Goal: Obtain resource: Download file/media

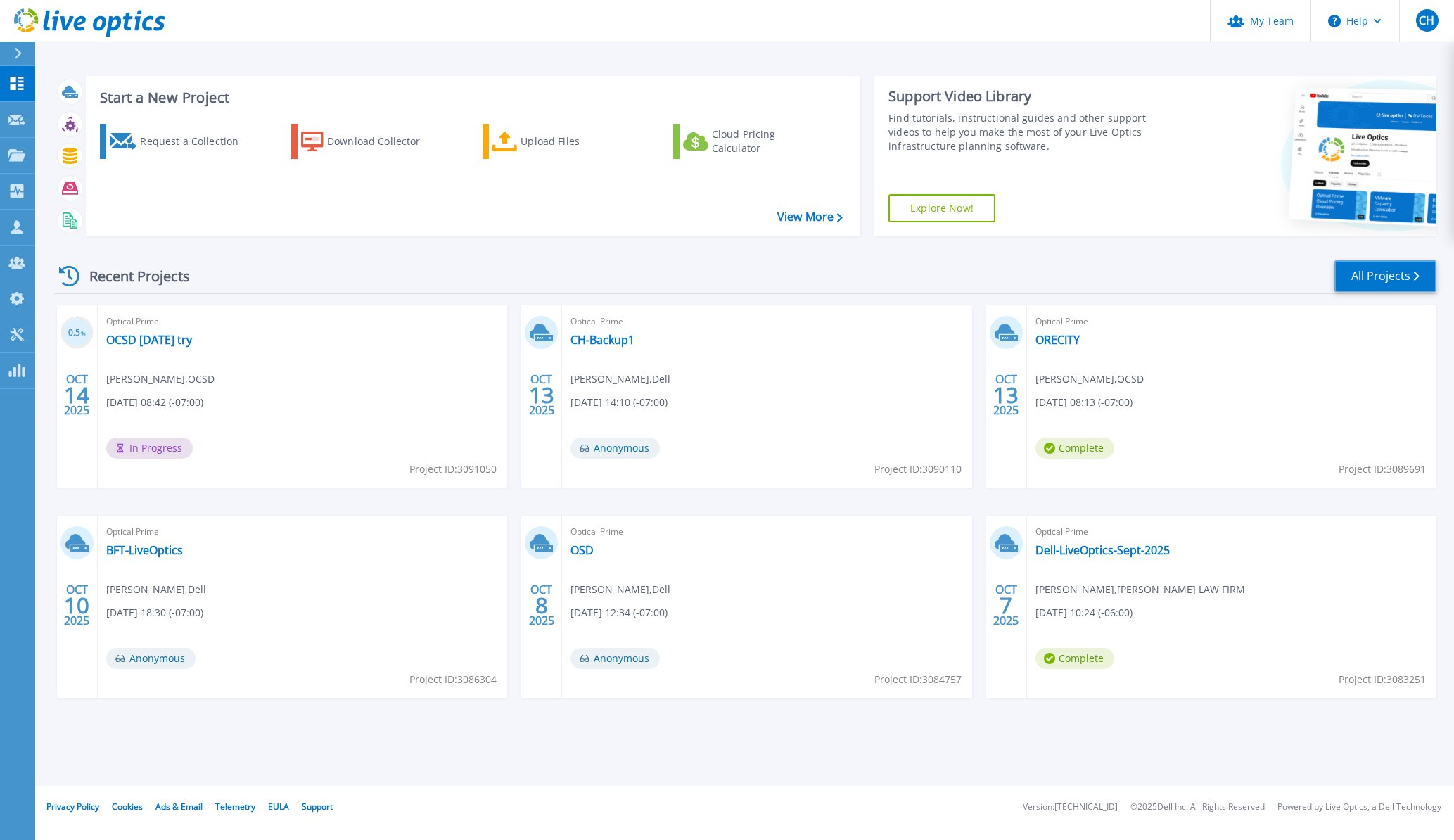
click at [1373, 278] on link "All Projects" at bounding box center [1385, 275] width 102 height 31
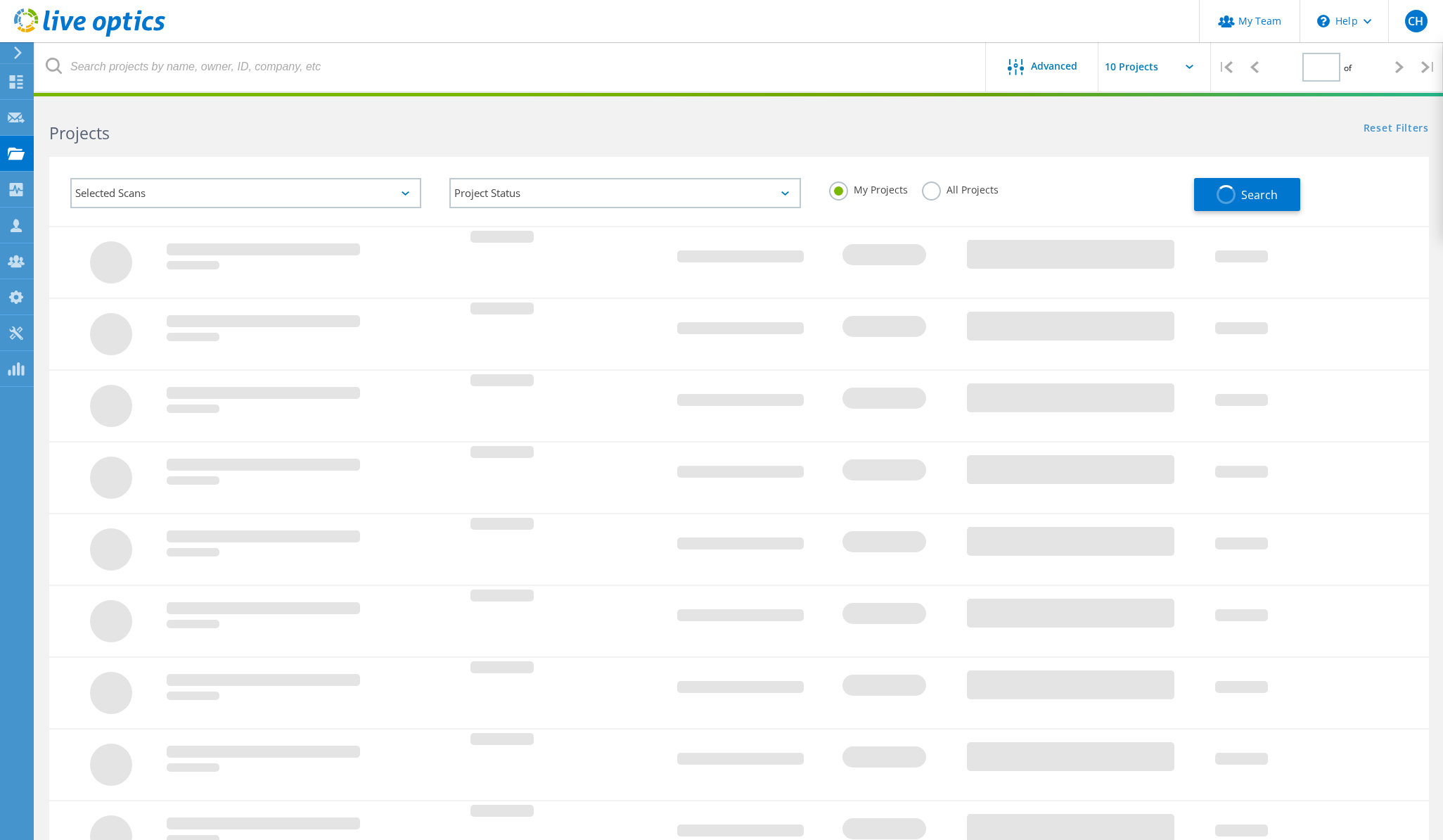
type input "1"
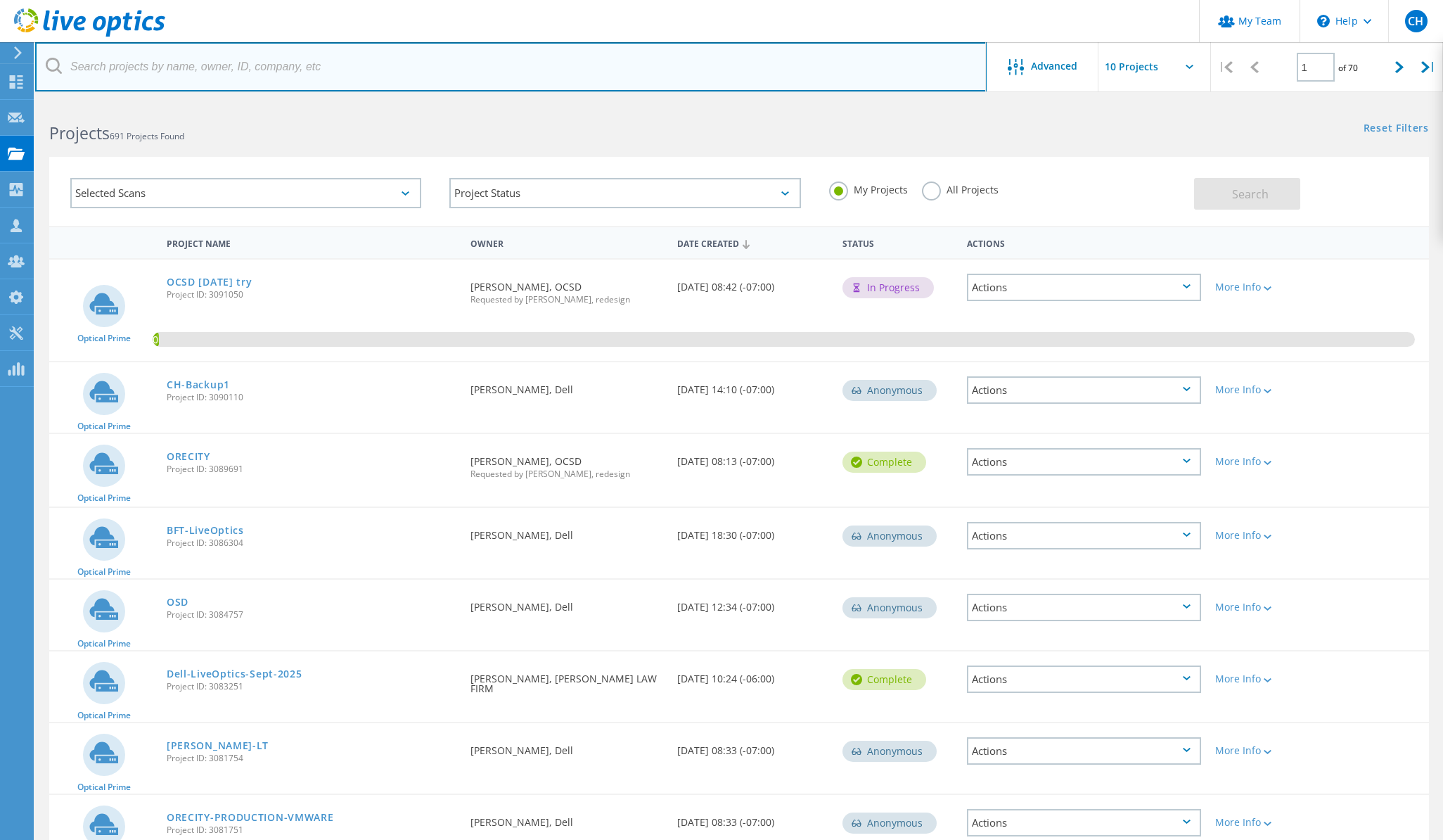
click at [272, 71] on input "text" at bounding box center [511, 67] width 952 height 50
type input "2"
type input "3083591"
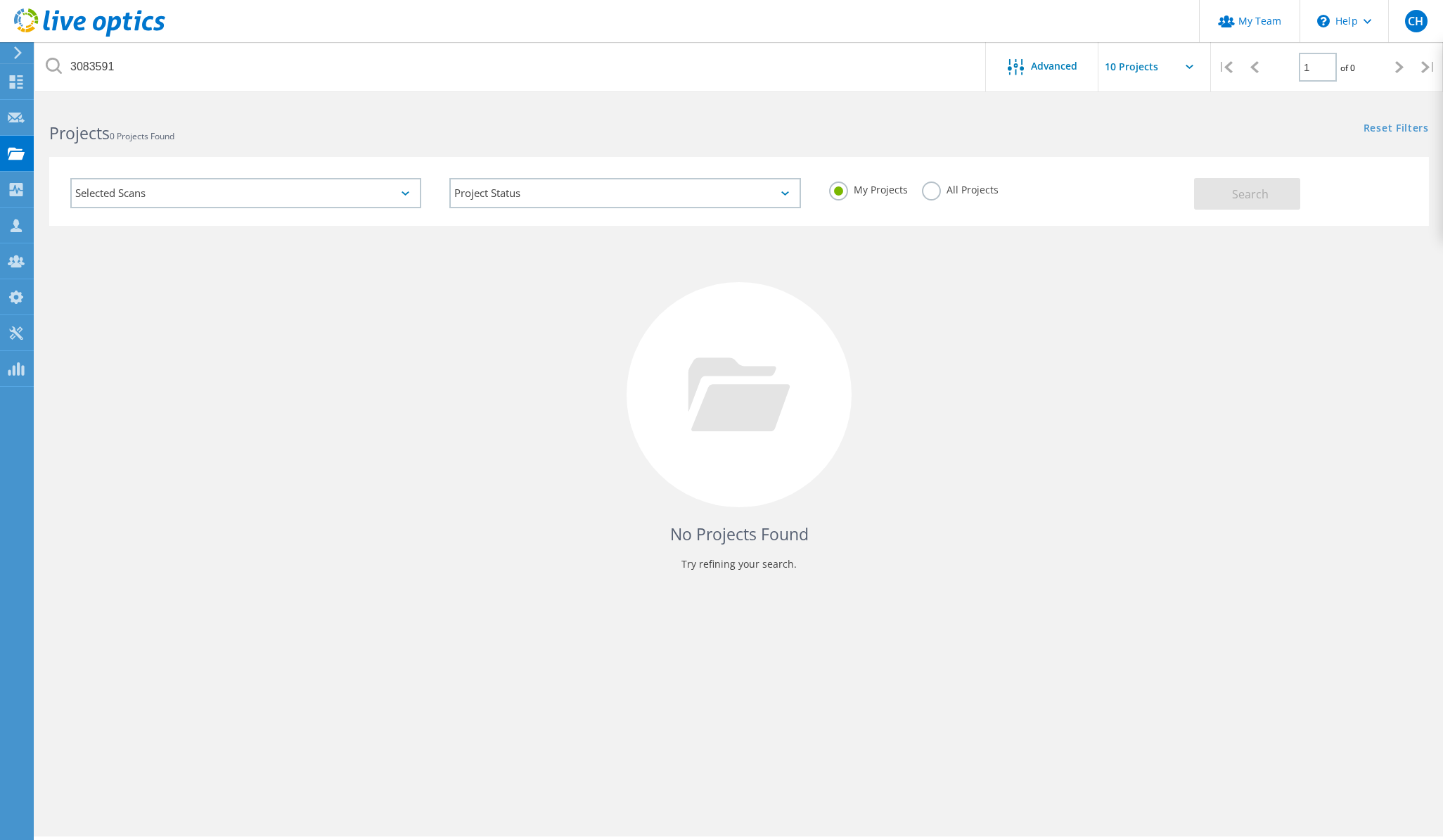
click at [935, 188] on label "All Projects" at bounding box center [960, 188] width 76 height 13
click at [0, 0] on input "All Projects" at bounding box center [0, 0] width 0 height 0
click at [1214, 208] on button "Search" at bounding box center [1247, 193] width 106 height 31
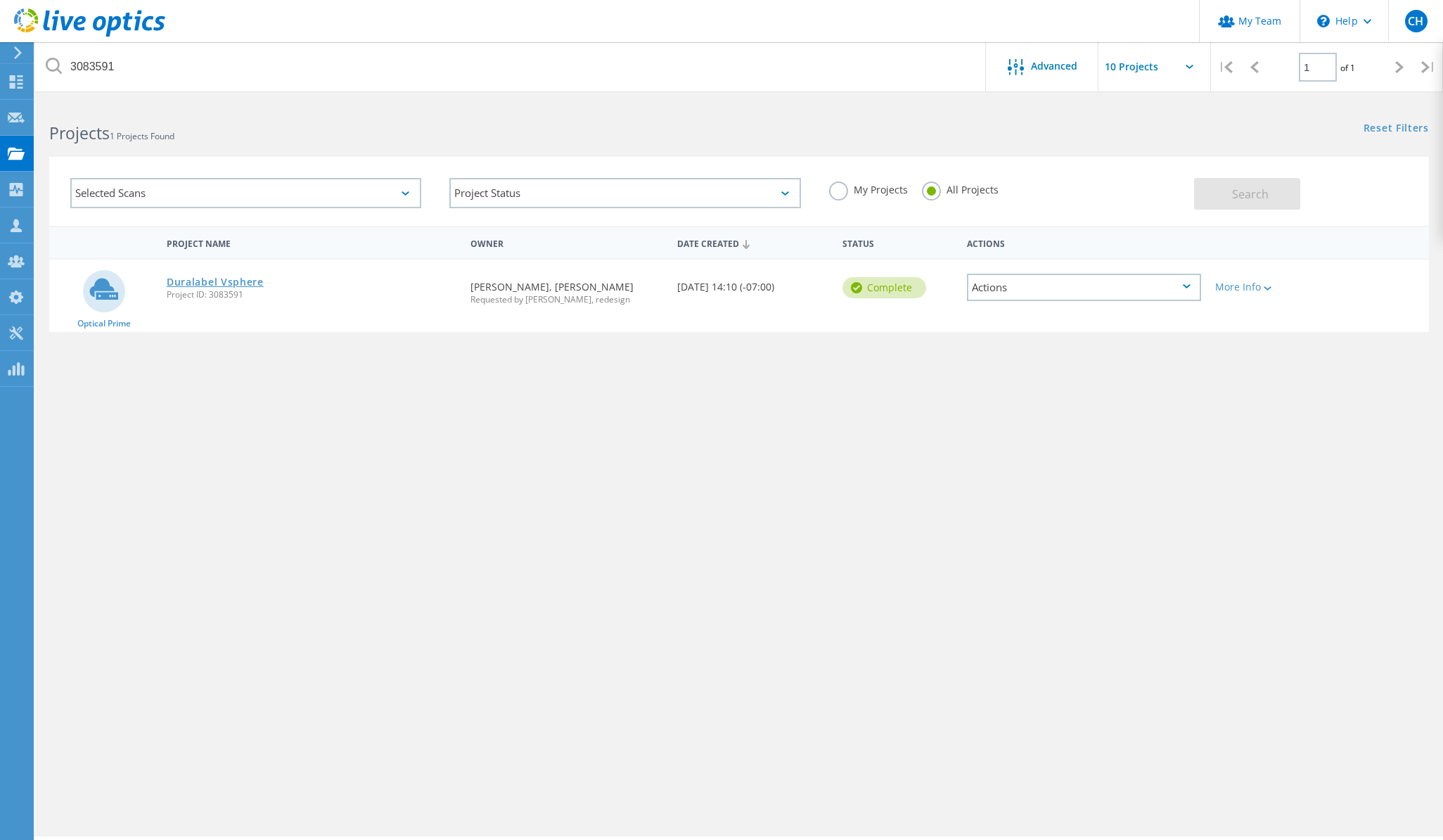
click at [223, 287] on link "Duralabel Vsphere" at bounding box center [215, 282] width 97 height 10
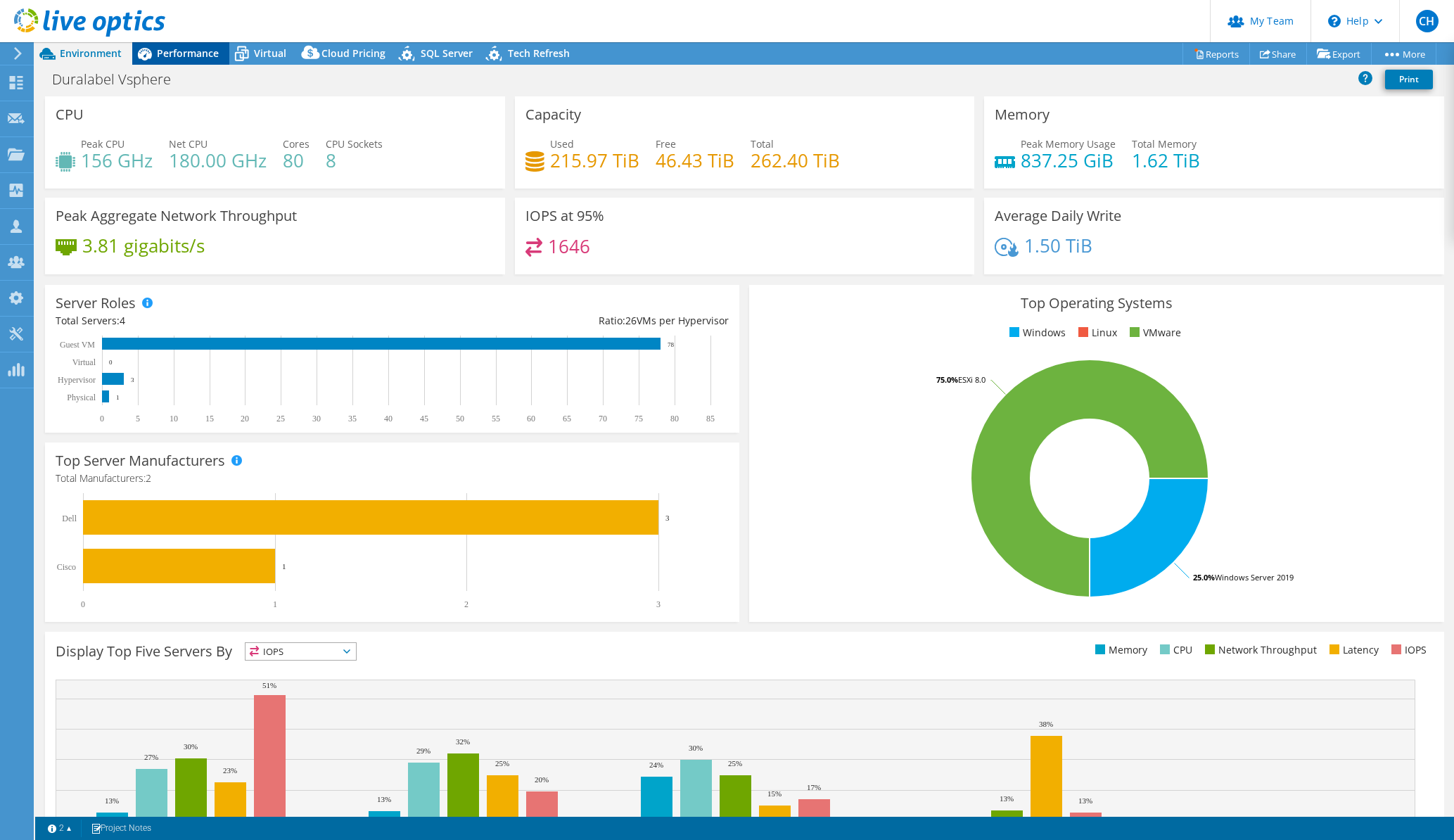
radio input "true"
radio input "false"
click at [173, 60] on div "Performance" at bounding box center [181, 53] width 97 height 23
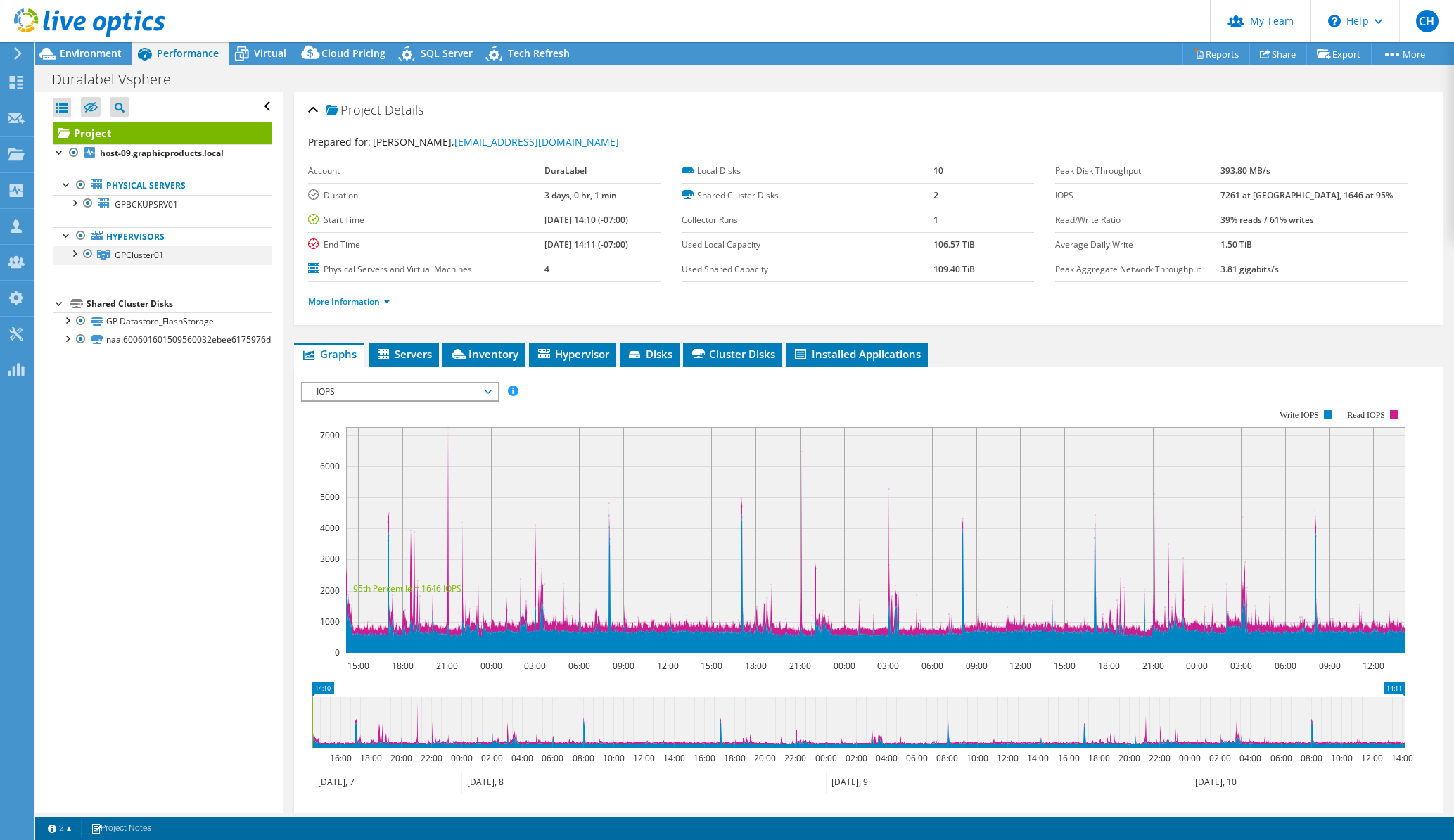
click at [75, 253] on div at bounding box center [73, 252] width 14 height 14
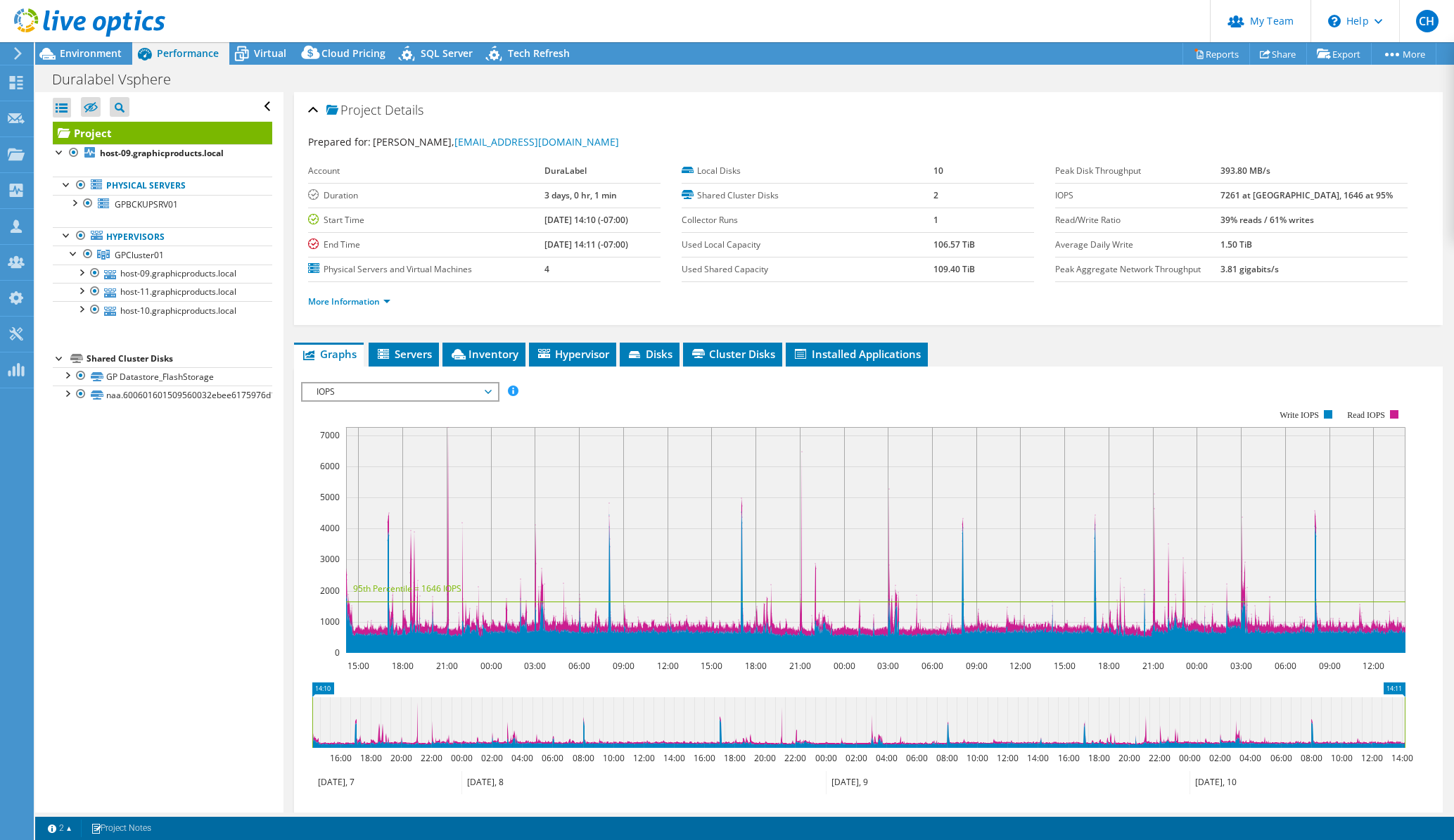
click at [55, 488] on div "Open All Close All Hide Excluded Nodes Project Tree Filter" at bounding box center [159, 452] width 248 height 720
click at [87, 200] on div at bounding box center [88, 204] width 14 height 17
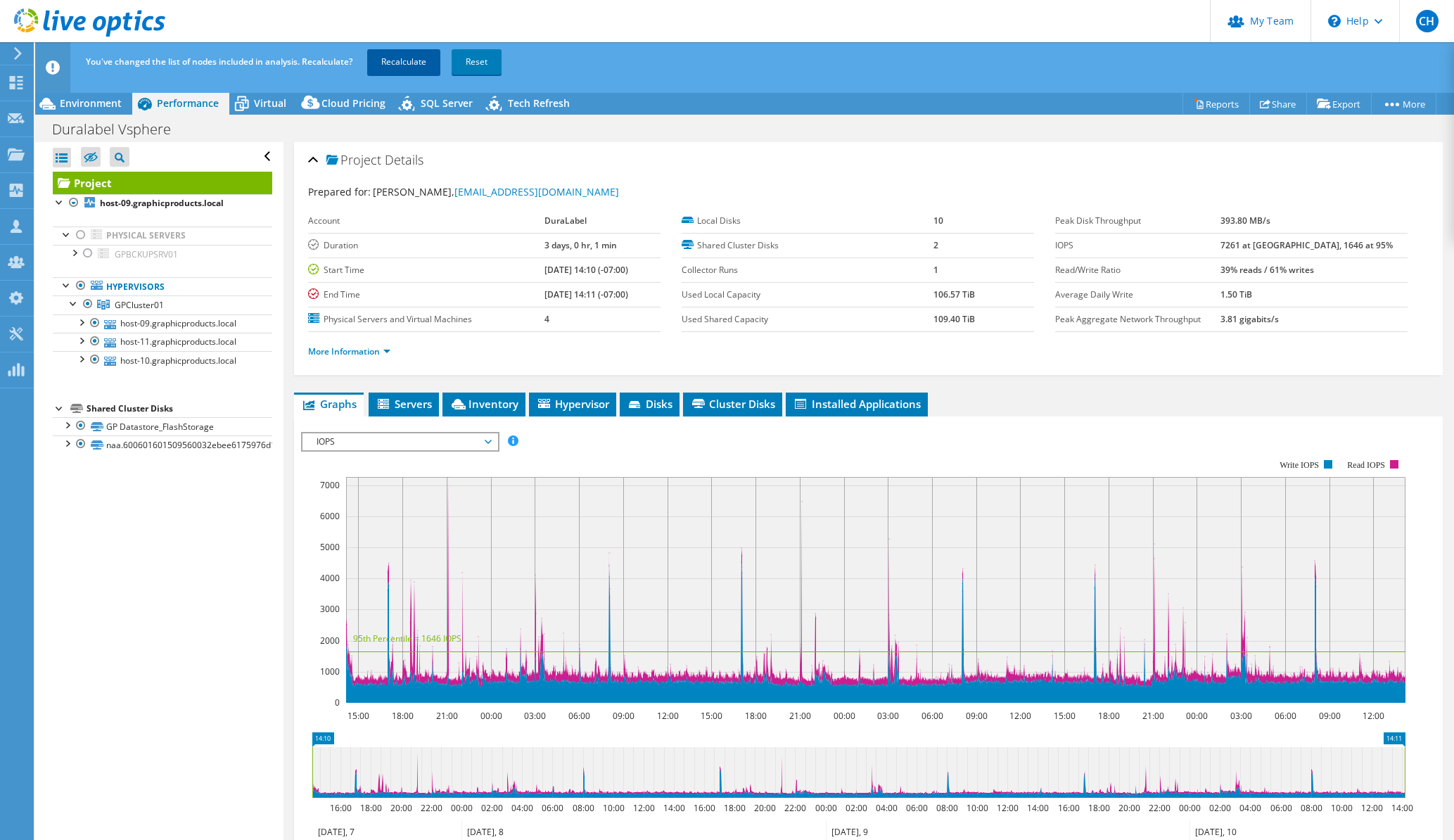
click at [409, 60] on link "Recalculate" at bounding box center [403, 62] width 73 height 26
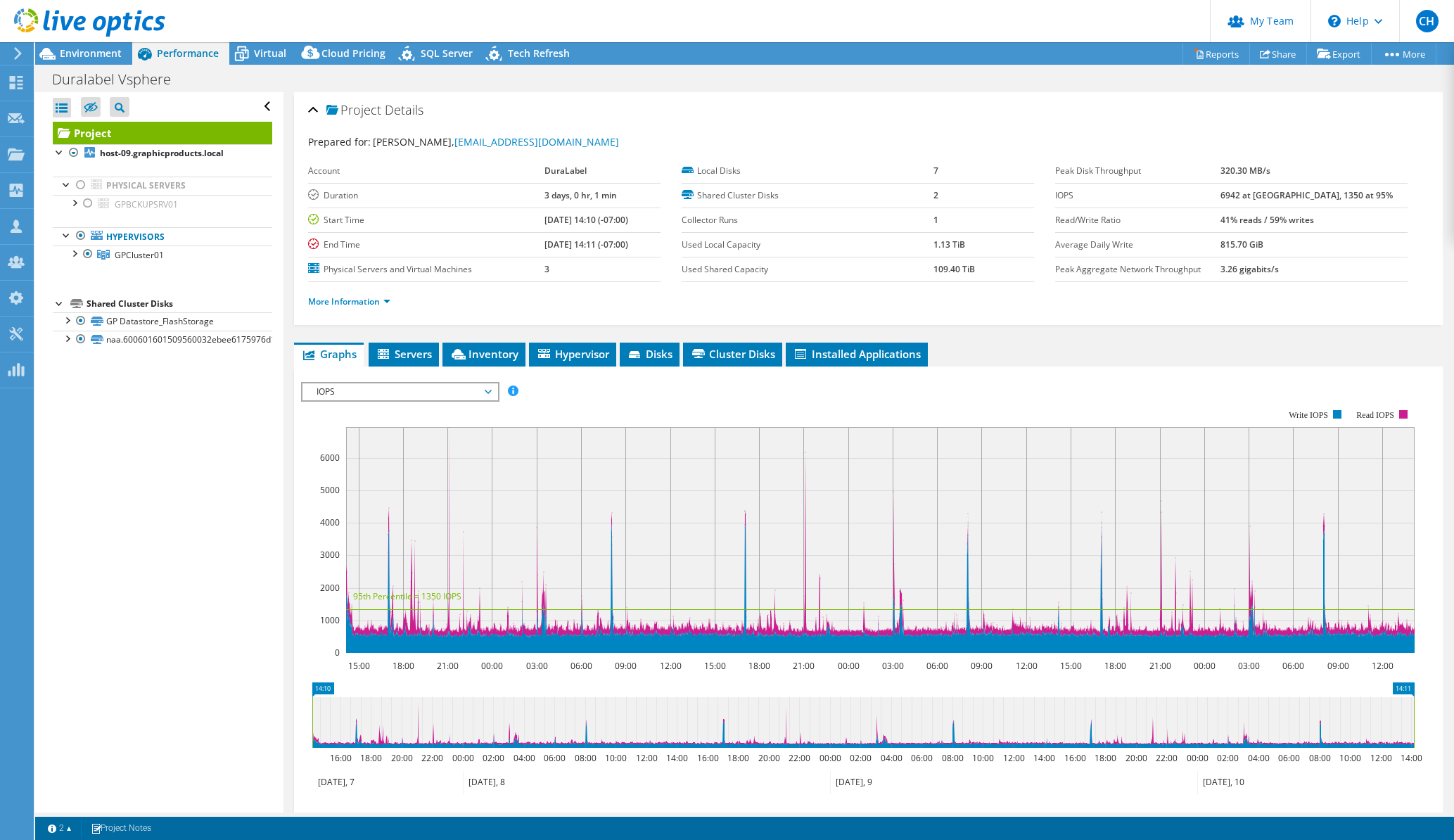
click at [186, 492] on div "Open All Close All Hide Excluded Nodes Project Tree Filter" at bounding box center [159, 452] width 248 height 720
click at [71, 60] on div "Environment" at bounding box center [84, 53] width 97 height 23
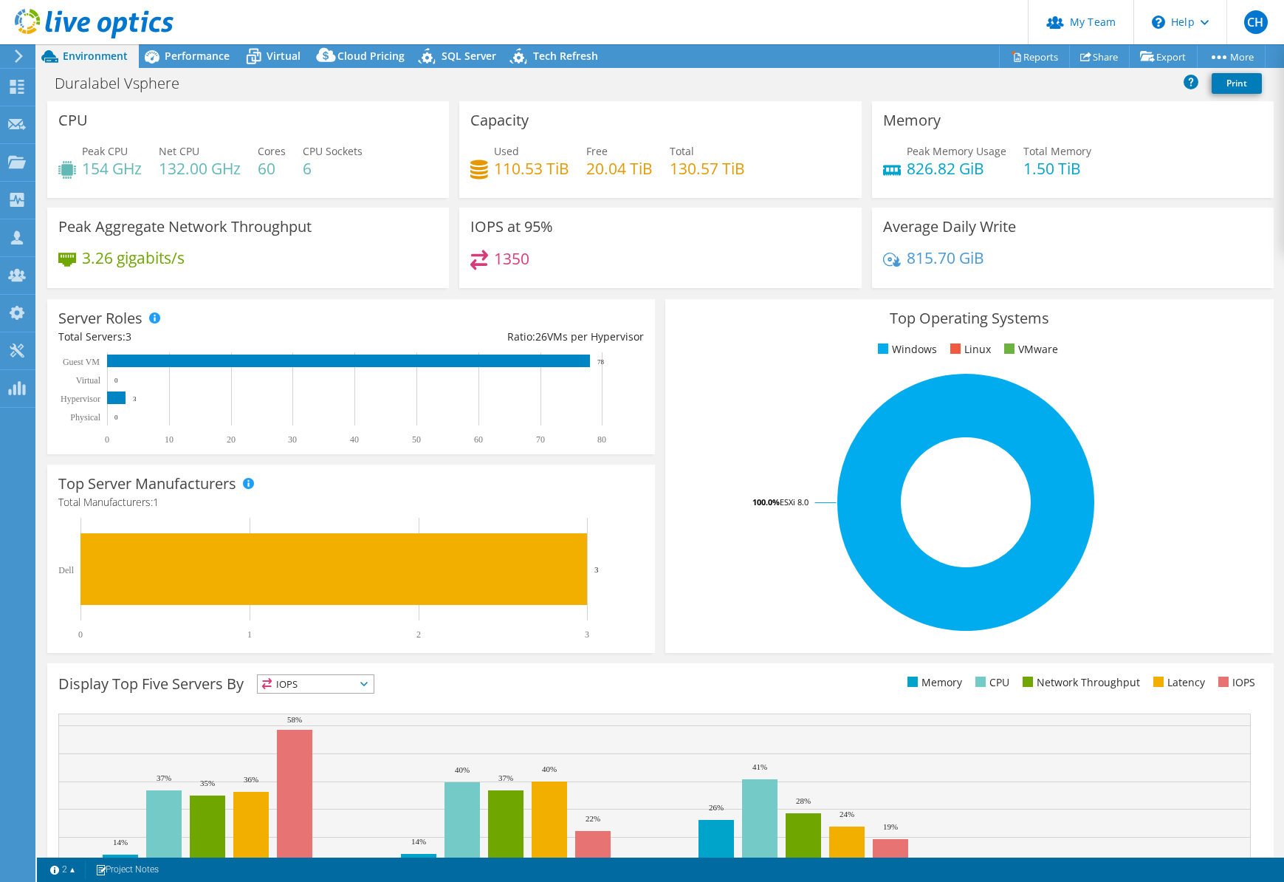
click at [815, 25] on header "CH Partner Team Admin [PERSON_NAME] [EMAIL_ADDRESS][DOMAIN_NAME] redesign My Pr…" at bounding box center [642, 22] width 1284 height 44
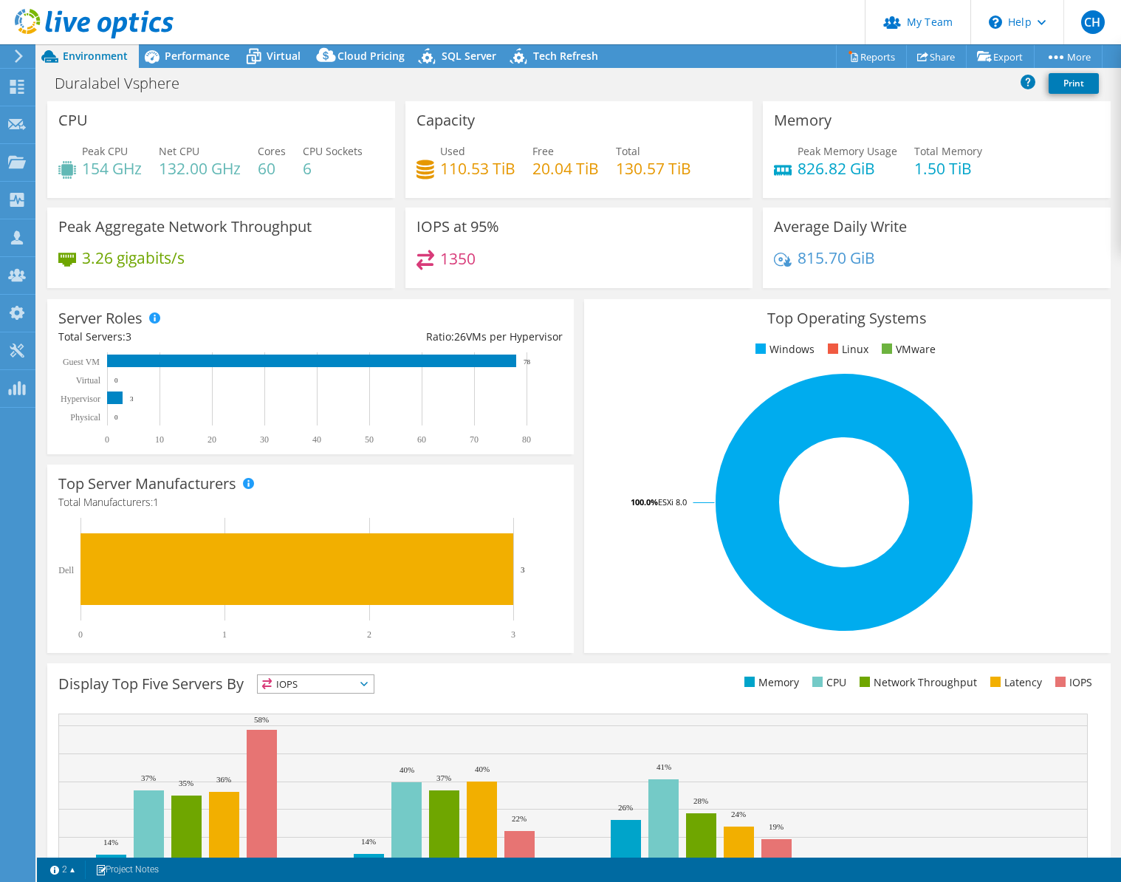
click at [442, 13] on header "CH Partner Team Admin [PERSON_NAME] [EMAIL_ADDRESS][DOMAIN_NAME] redesign My Pr…" at bounding box center [560, 22] width 1121 height 44
click at [186, 53] on span "Performance" at bounding box center [197, 56] width 65 height 14
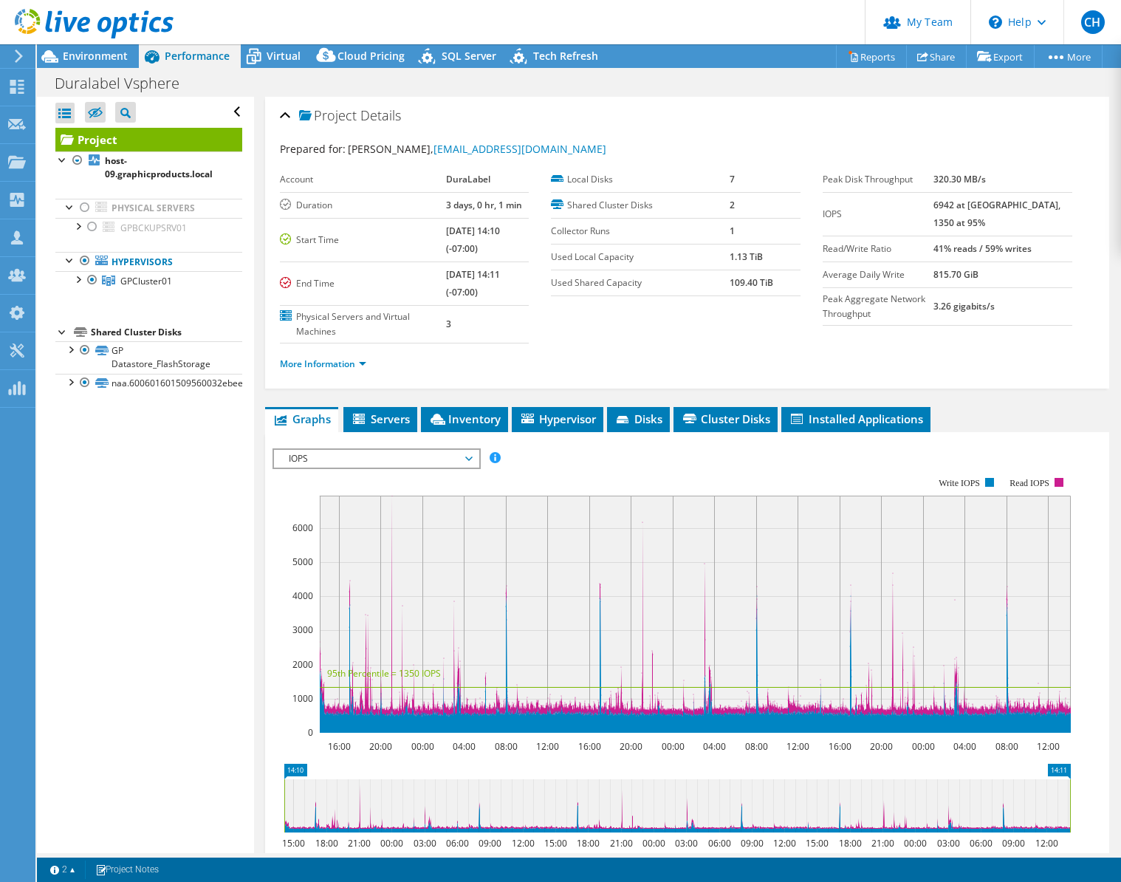
click at [360, 459] on span "IOPS" at bounding box center [376, 459] width 190 height 18
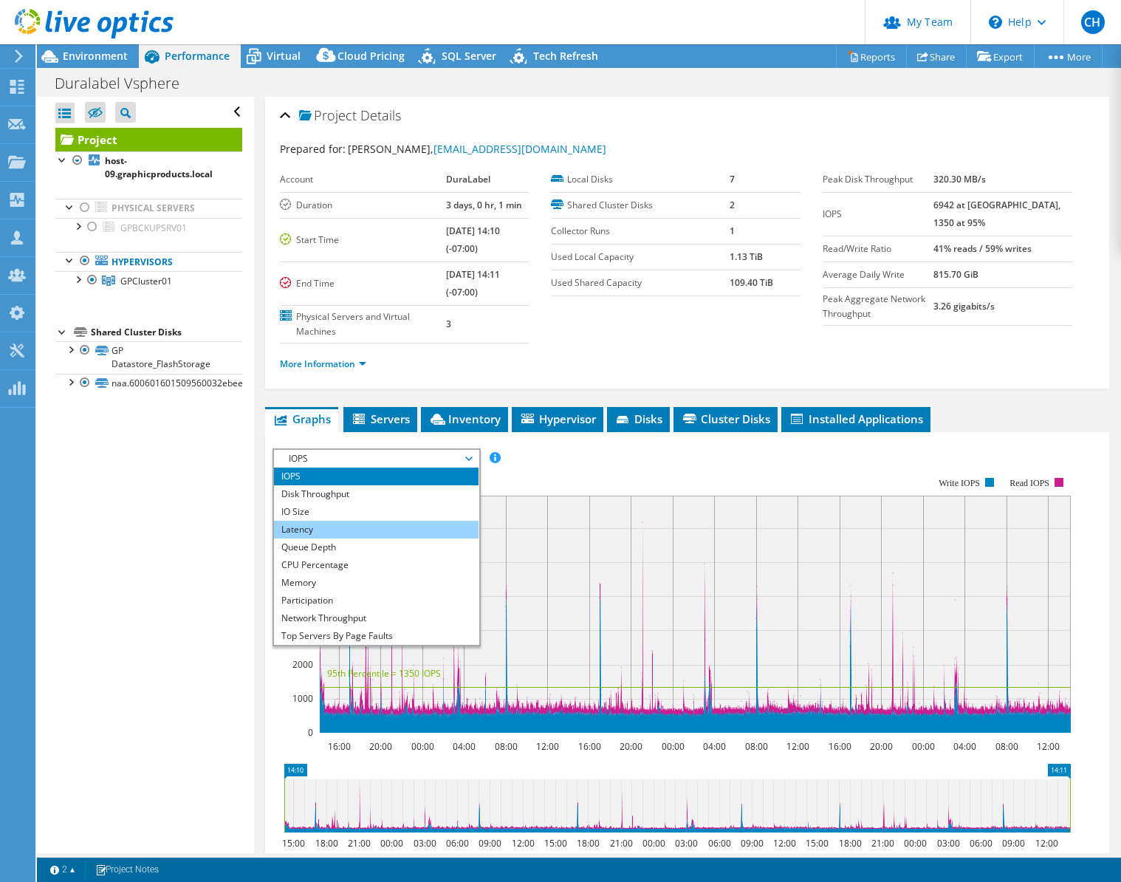
click at [361, 523] on li "Latency" at bounding box center [376, 530] width 205 height 18
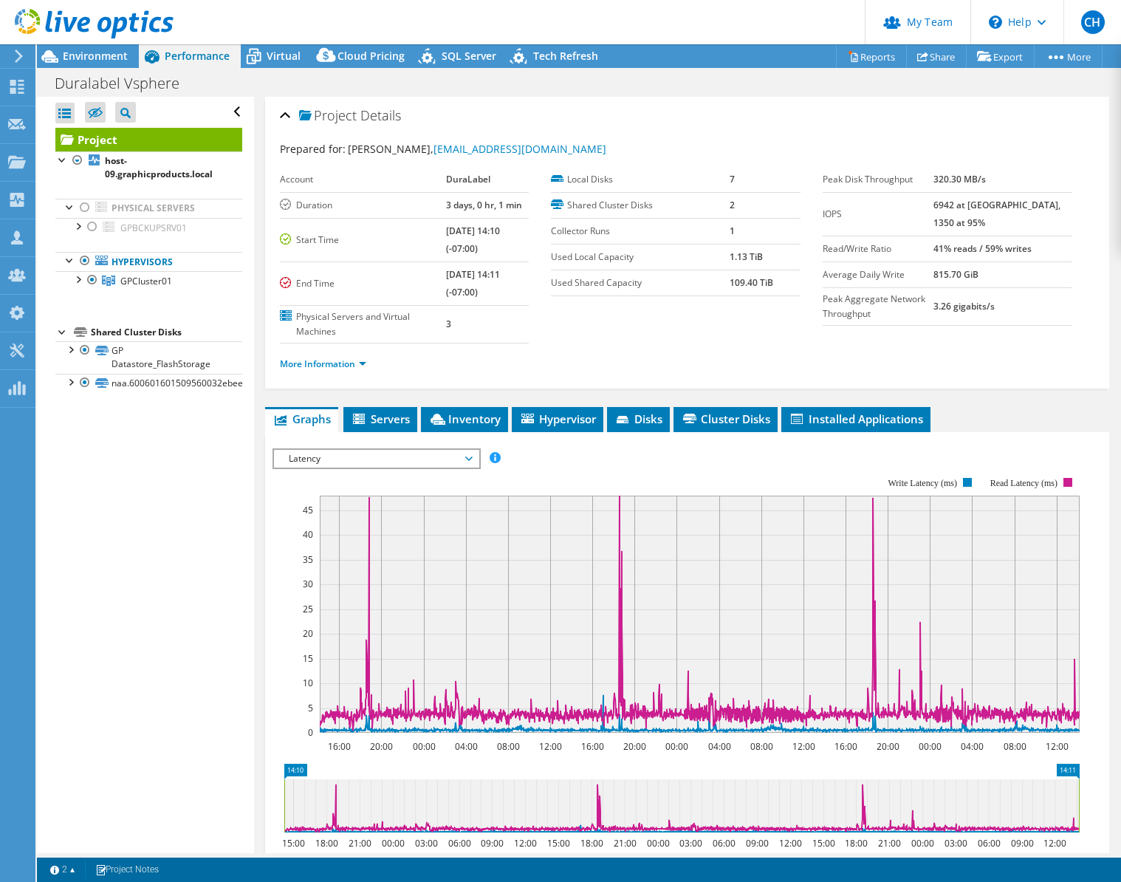
click at [436, 461] on span "Latency" at bounding box center [376, 459] width 190 height 18
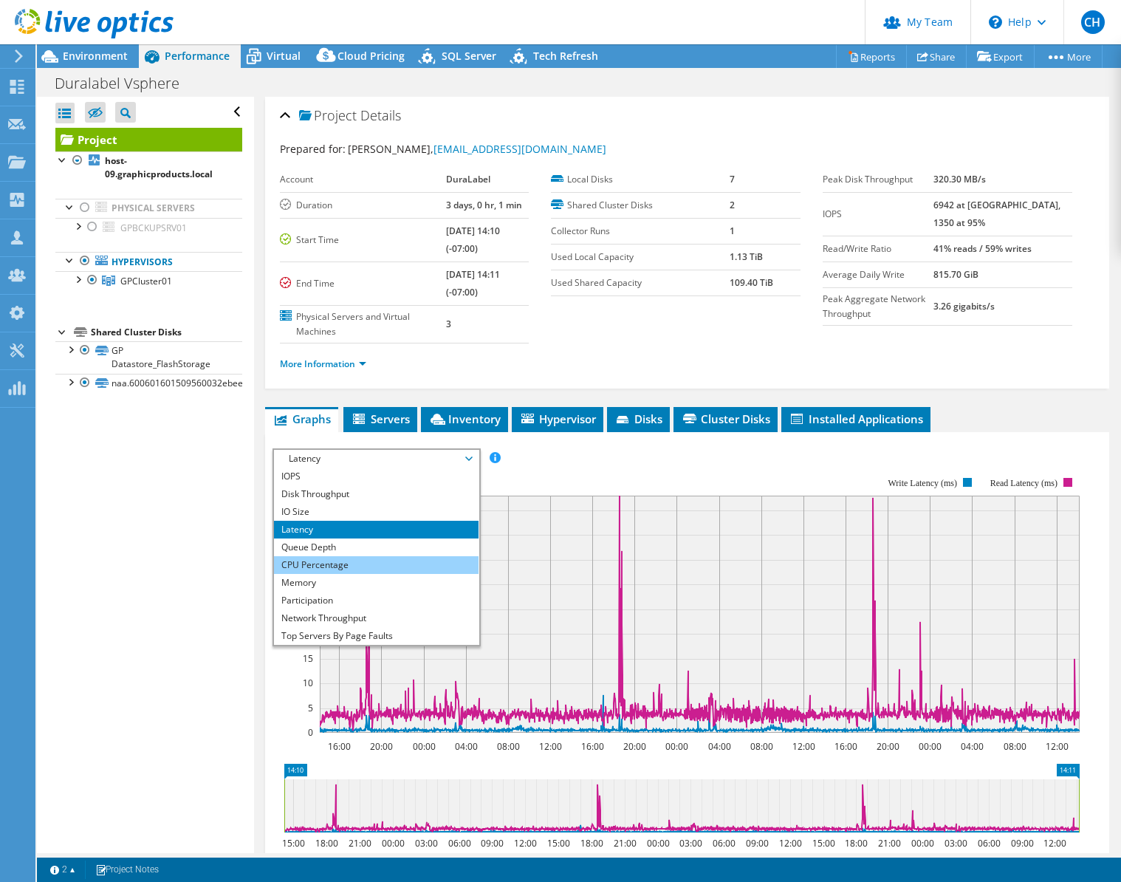
click at [400, 569] on li "CPU Percentage" at bounding box center [376, 565] width 205 height 18
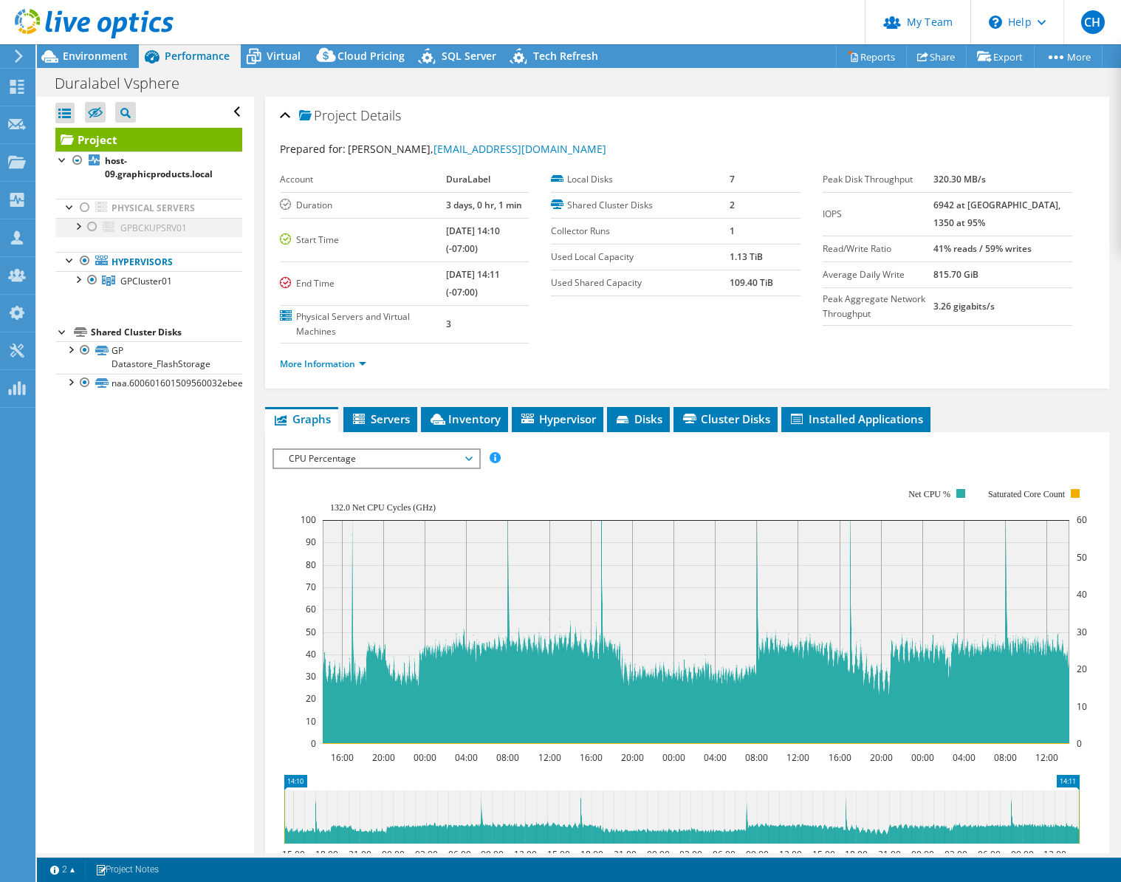
click at [86, 223] on div at bounding box center [92, 227] width 15 height 18
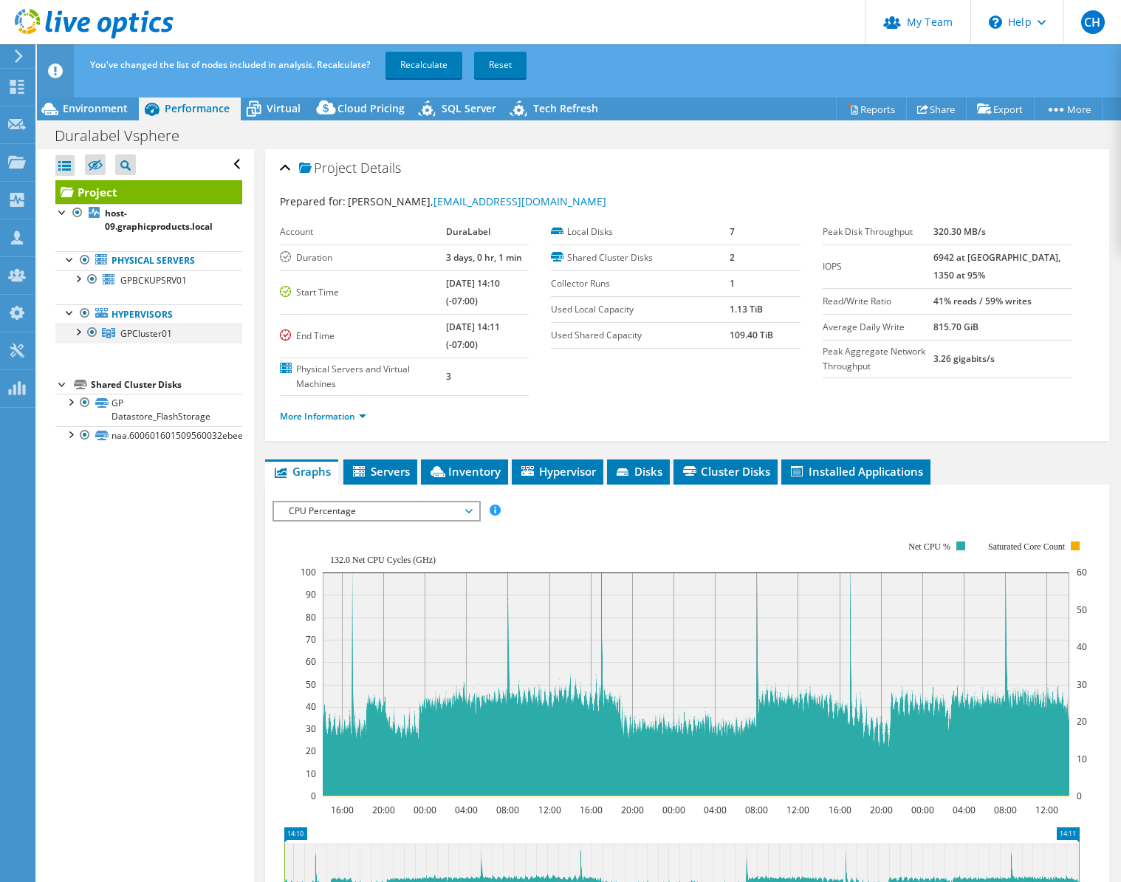
click at [89, 333] on div at bounding box center [92, 332] width 15 height 18
click at [422, 66] on link "Recalculate" at bounding box center [423, 65] width 77 height 27
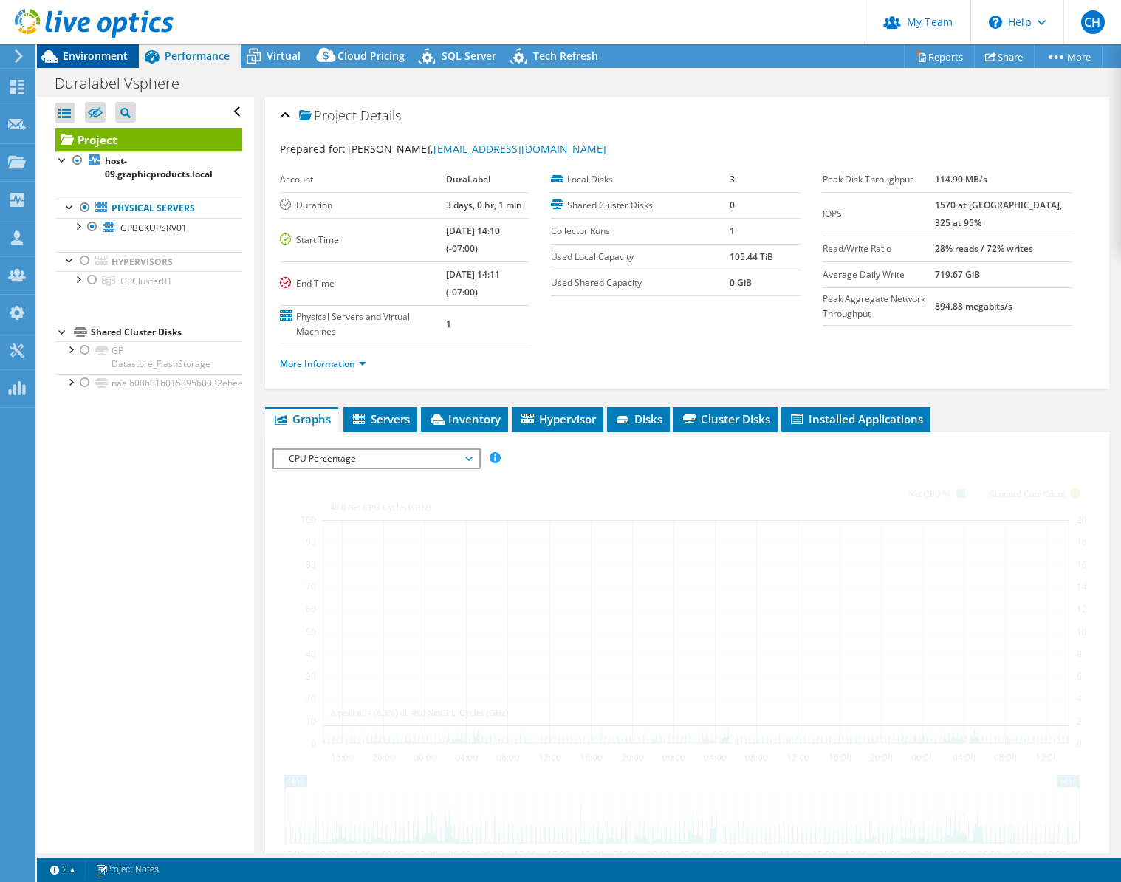
click at [100, 57] on span "Environment" at bounding box center [95, 56] width 65 height 14
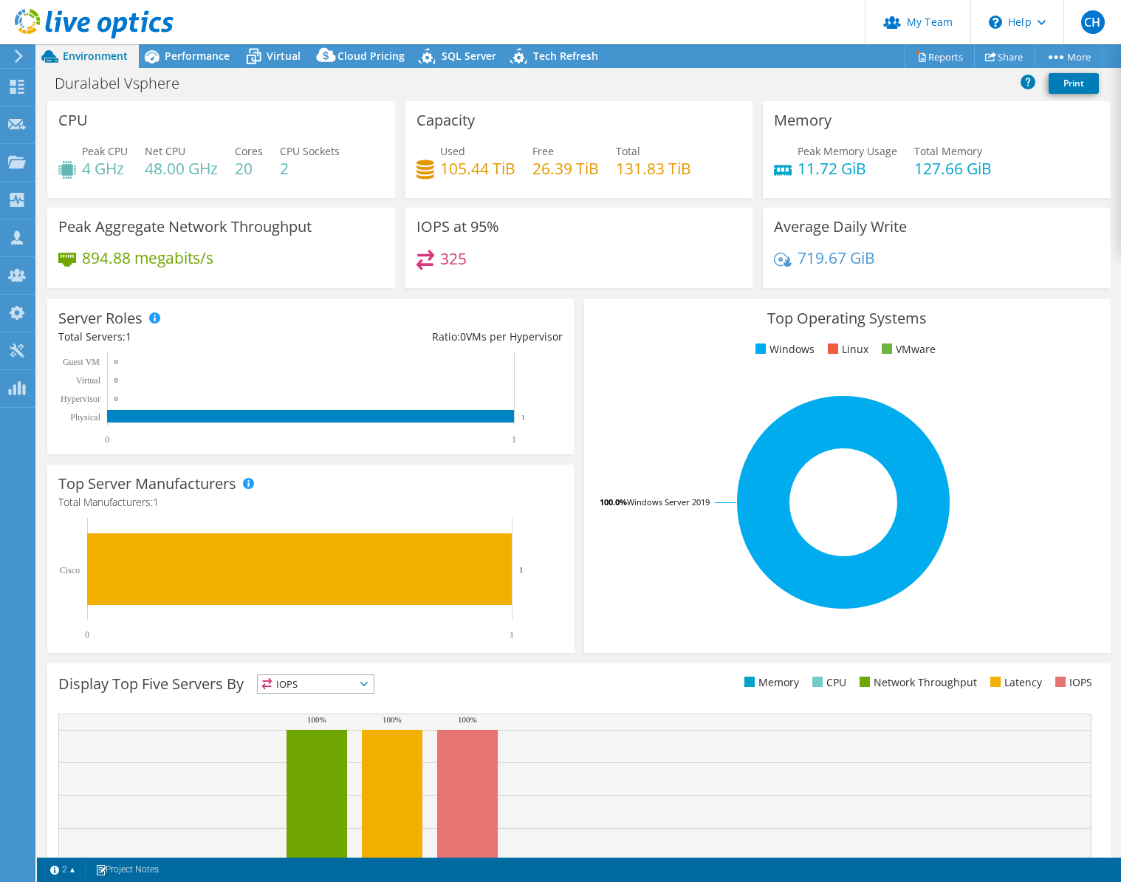
radio input "false"
radio input "true"
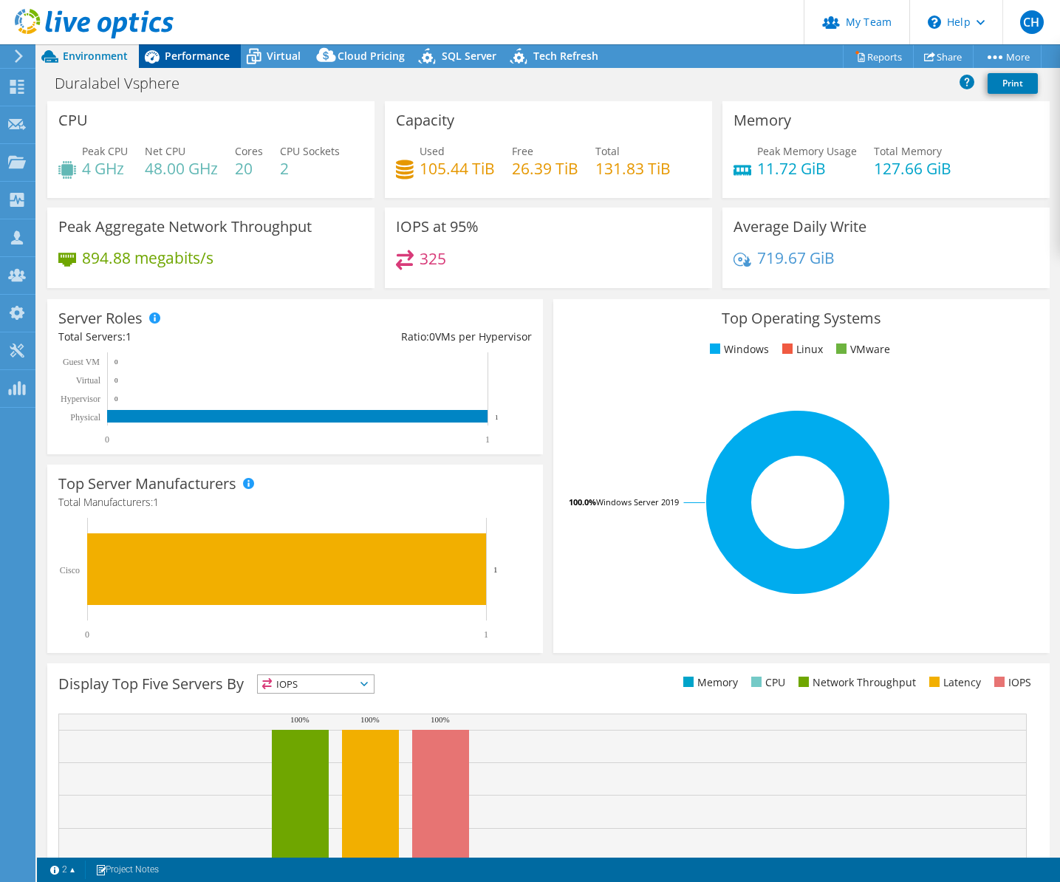
click at [187, 59] on span "Performance" at bounding box center [197, 56] width 65 height 14
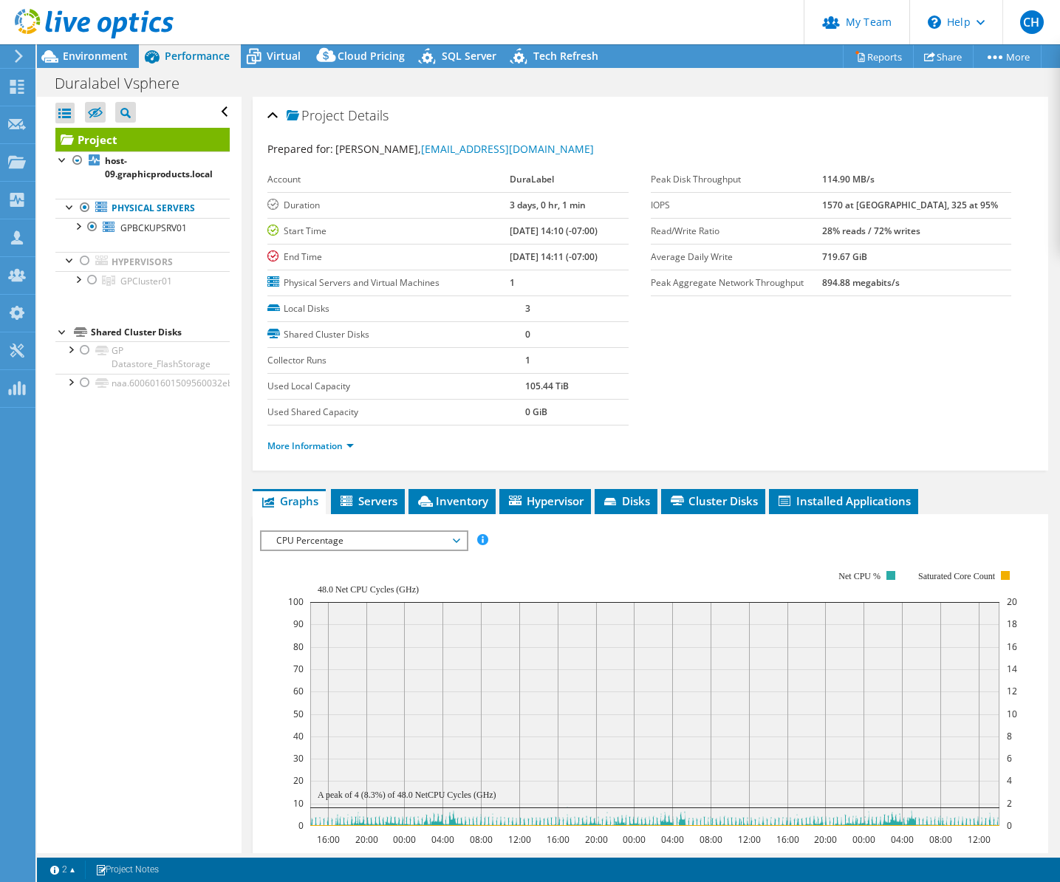
click at [408, 540] on span "CPU Percentage" at bounding box center [364, 541] width 190 height 18
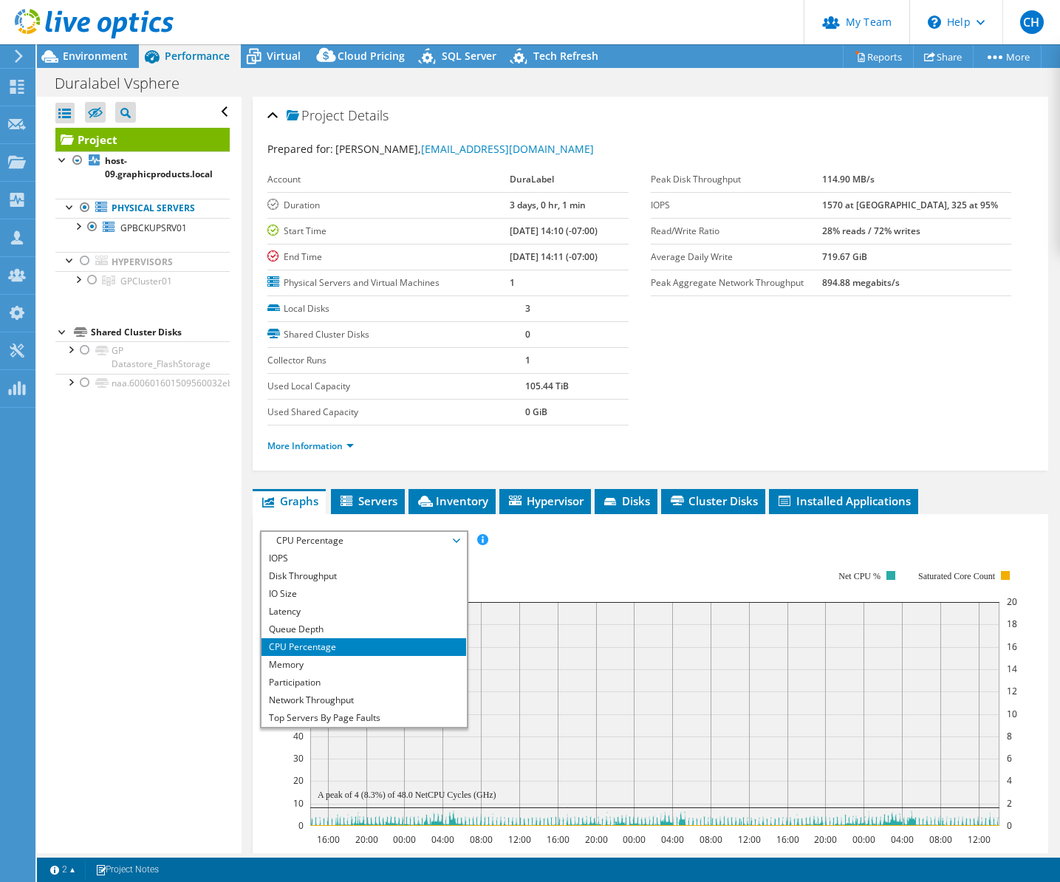
click at [408, 540] on span "CPU Percentage" at bounding box center [364, 541] width 190 height 18
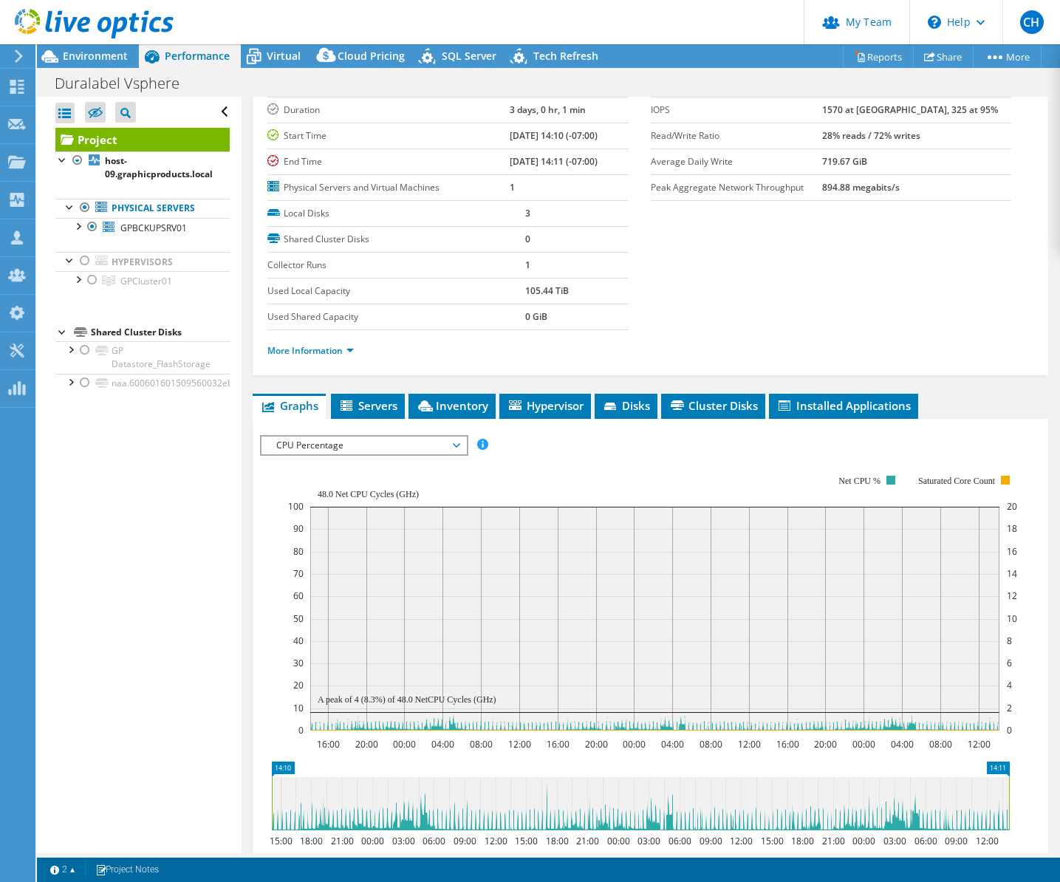
scroll to position [123, 0]
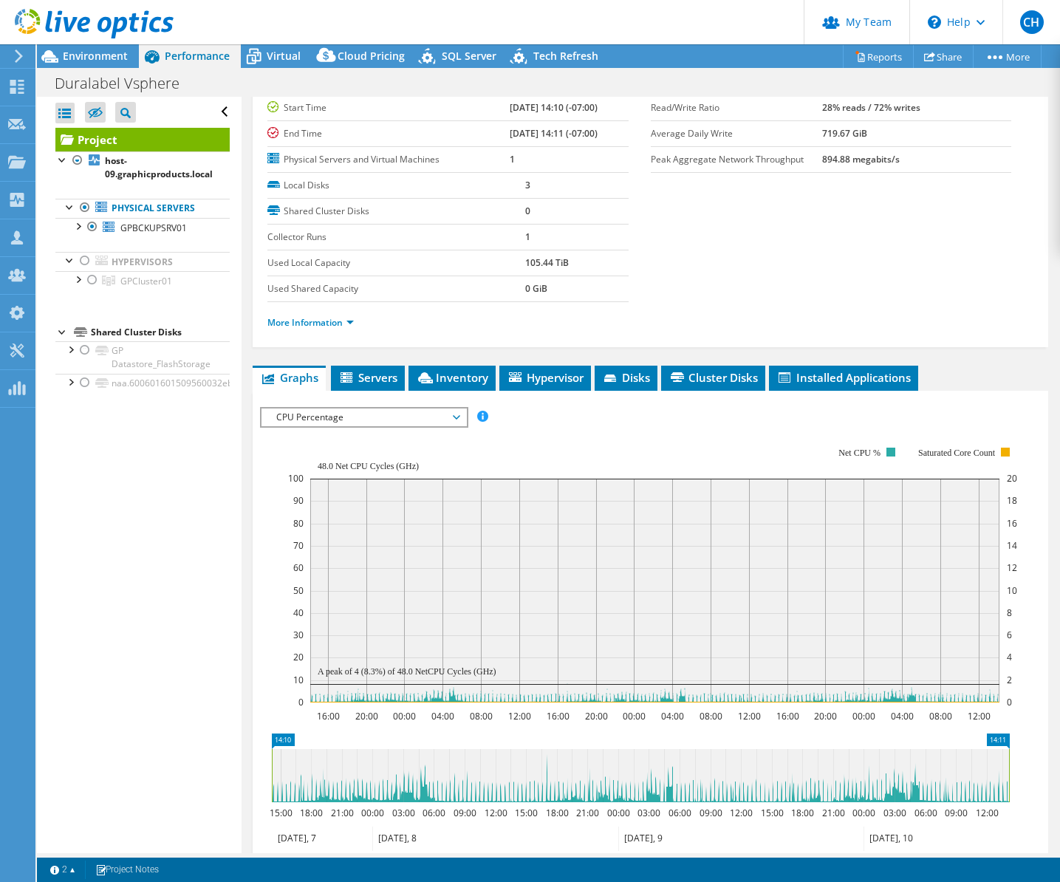
click at [689, 10] on header "CH Partner Team Admin [PERSON_NAME] [EMAIL_ADDRESS][DOMAIN_NAME] redesign My Pr…" at bounding box center [530, 22] width 1060 height 44
click at [380, 410] on span "CPU Percentage" at bounding box center [364, 417] width 190 height 18
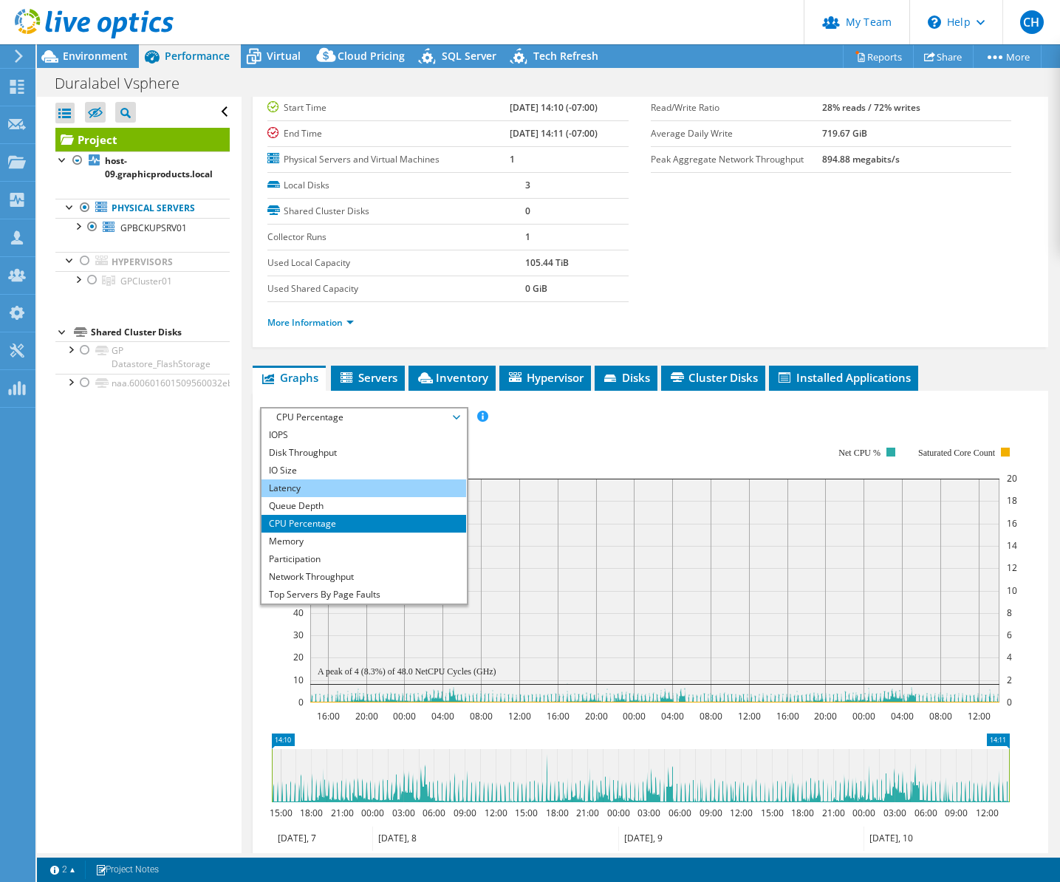
click at [341, 489] on li "Latency" at bounding box center [363, 488] width 205 height 18
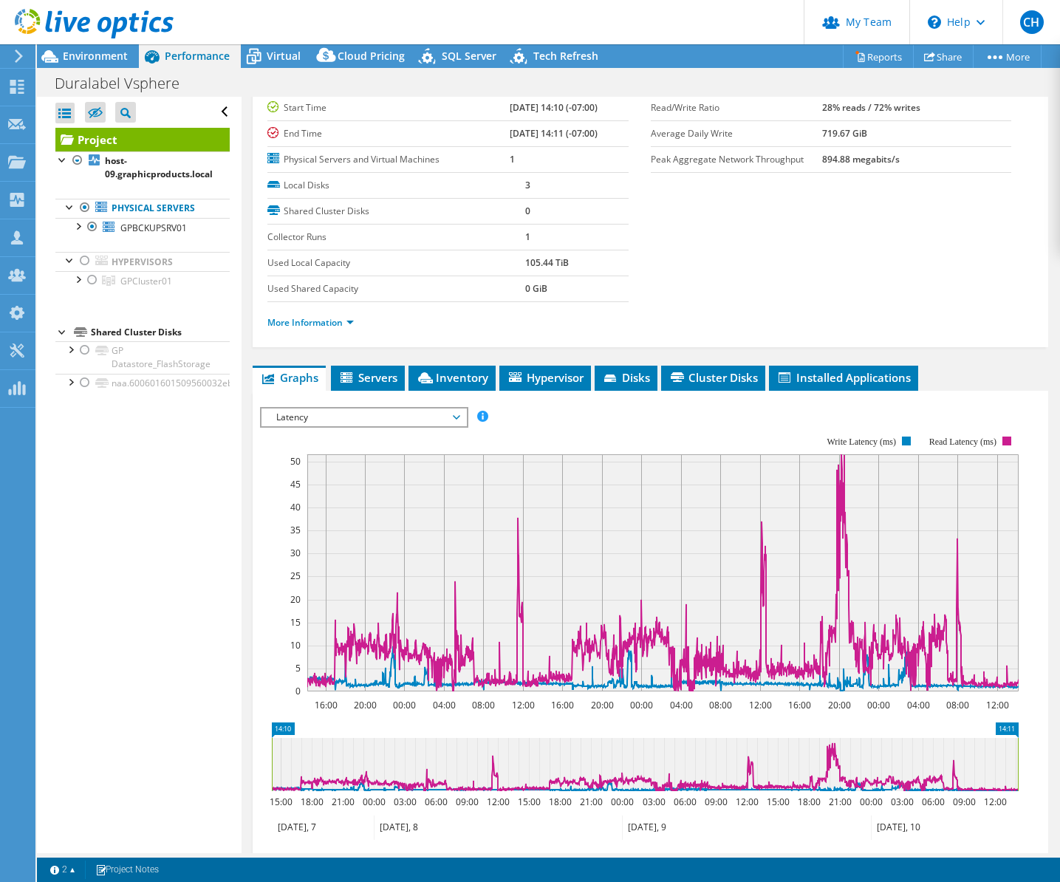
click at [693, 15] on header "CH Partner Team Admin [PERSON_NAME] [EMAIL_ADDRESS][DOMAIN_NAME] redesign My Pr…" at bounding box center [530, 22] width 1060 height 44
click at [589, 10] on header "CH Partner Team Admin [PERSON_NAME] [EMAIL_ADDRESS][DOMAIN_NAME] redesign My Pr…" at bounding box center [530, 22] width 1060 height 44
click at [858, 62] on link "Reports" at bounding box center [877, 56] width 71 height 23
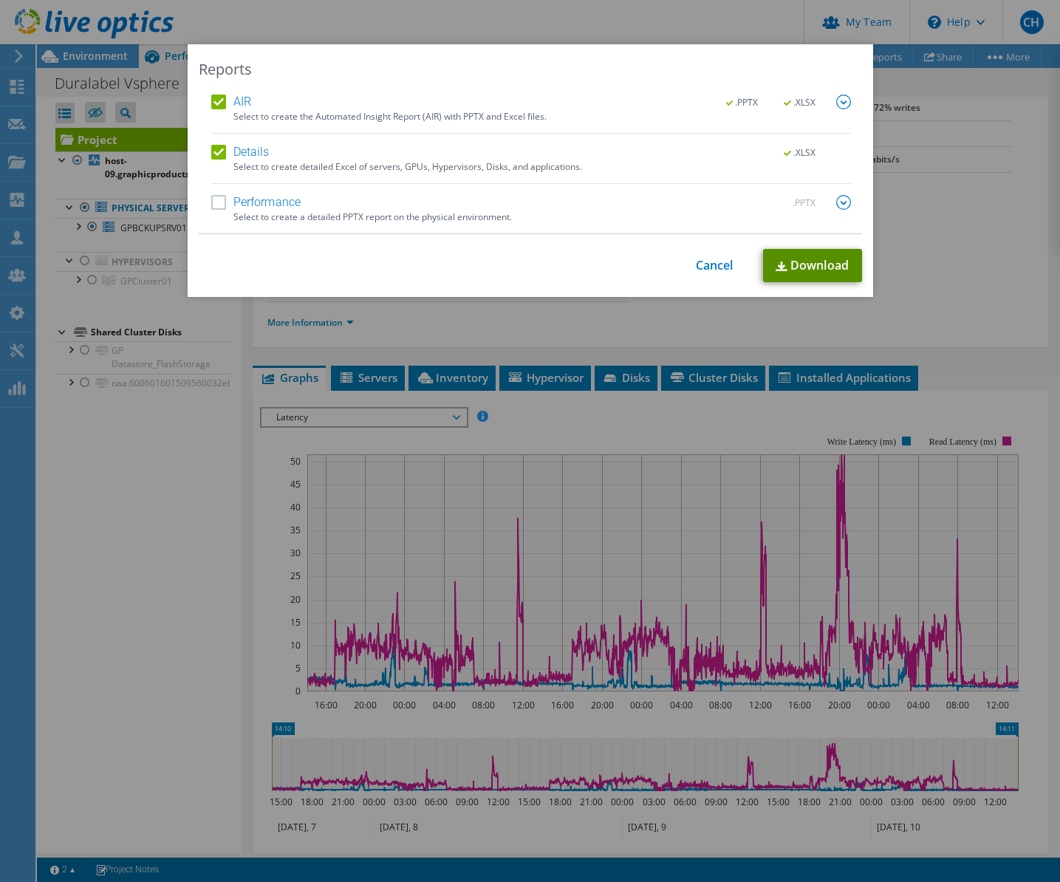
click at [786, 267] on link "Download" at bounding box center [812, 265] width 99 height 33
click at [991, 204] on div "Reports AIR .PPTX .XLSX Select to create the Automated Insight Report (AIR) wit…" at bounding box center [530, 440] width 1060 height 793
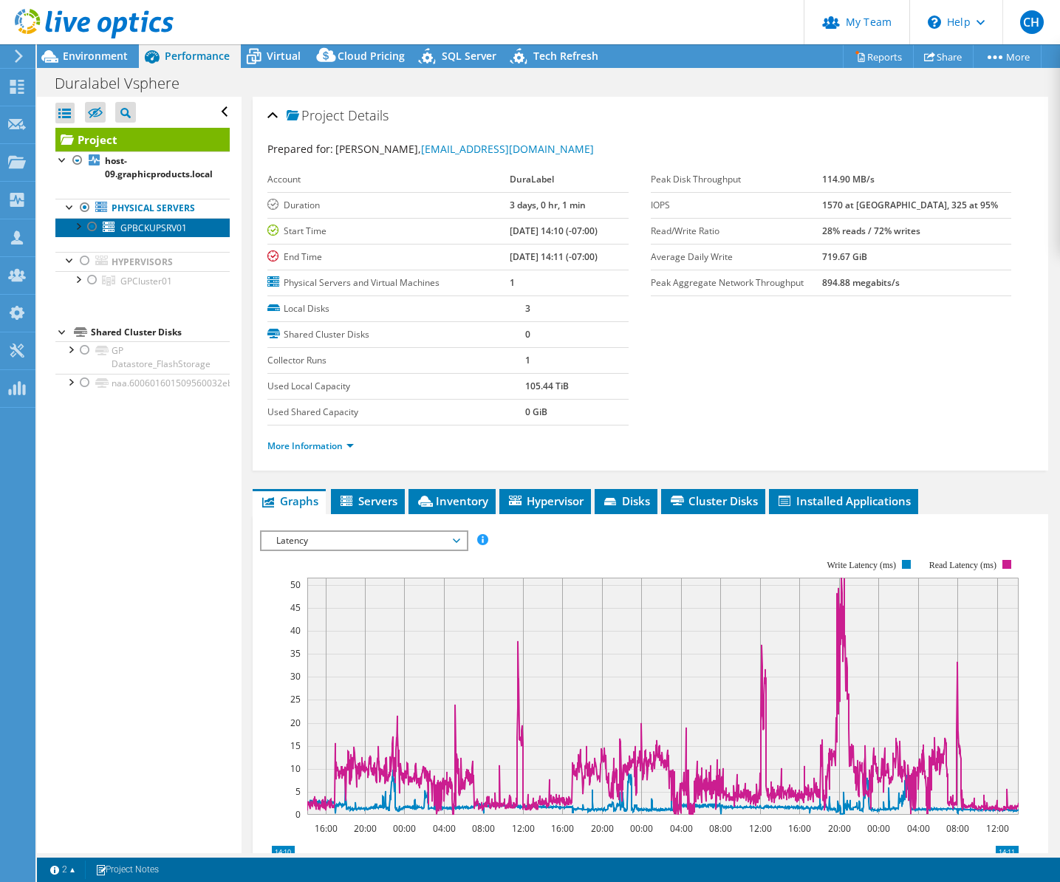
click at [149, 227] on span "GPBCKUPSRV01" at bounding box center [153, 228] width 66 height 13
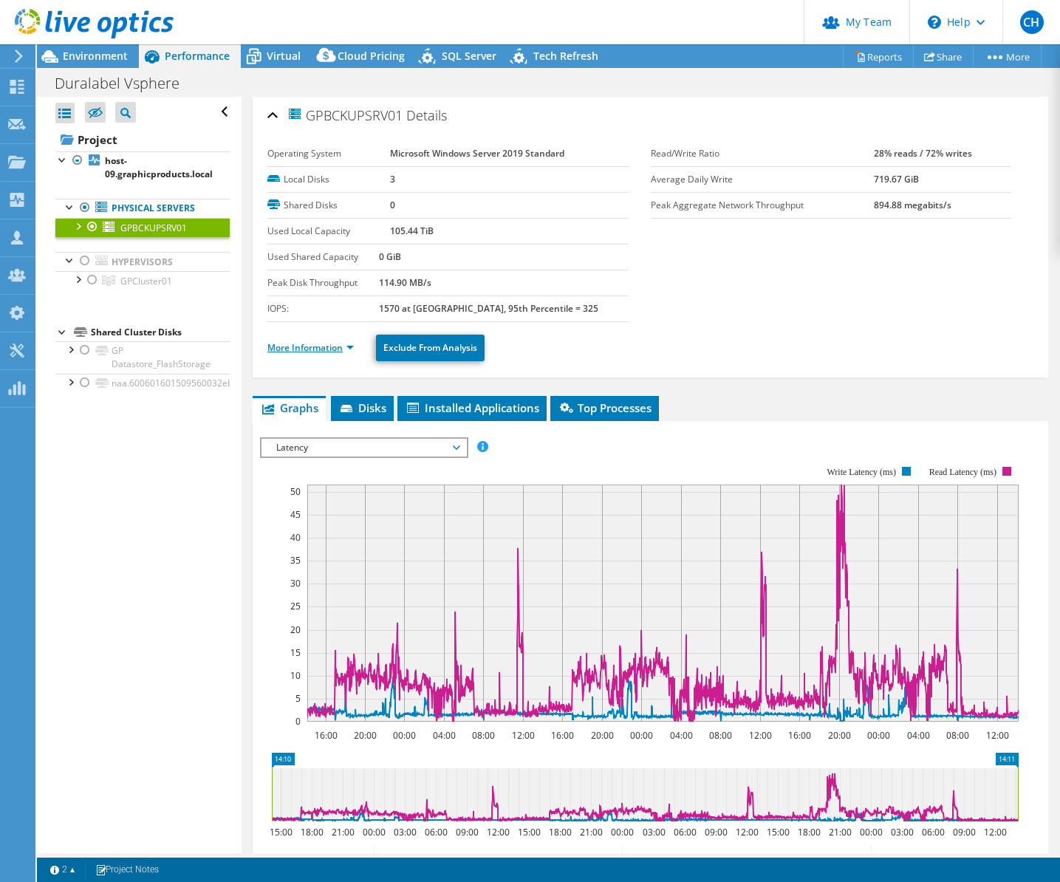
click at [302, 347] on link "More Information" at bounding box center [310, 347] width 86 height 13
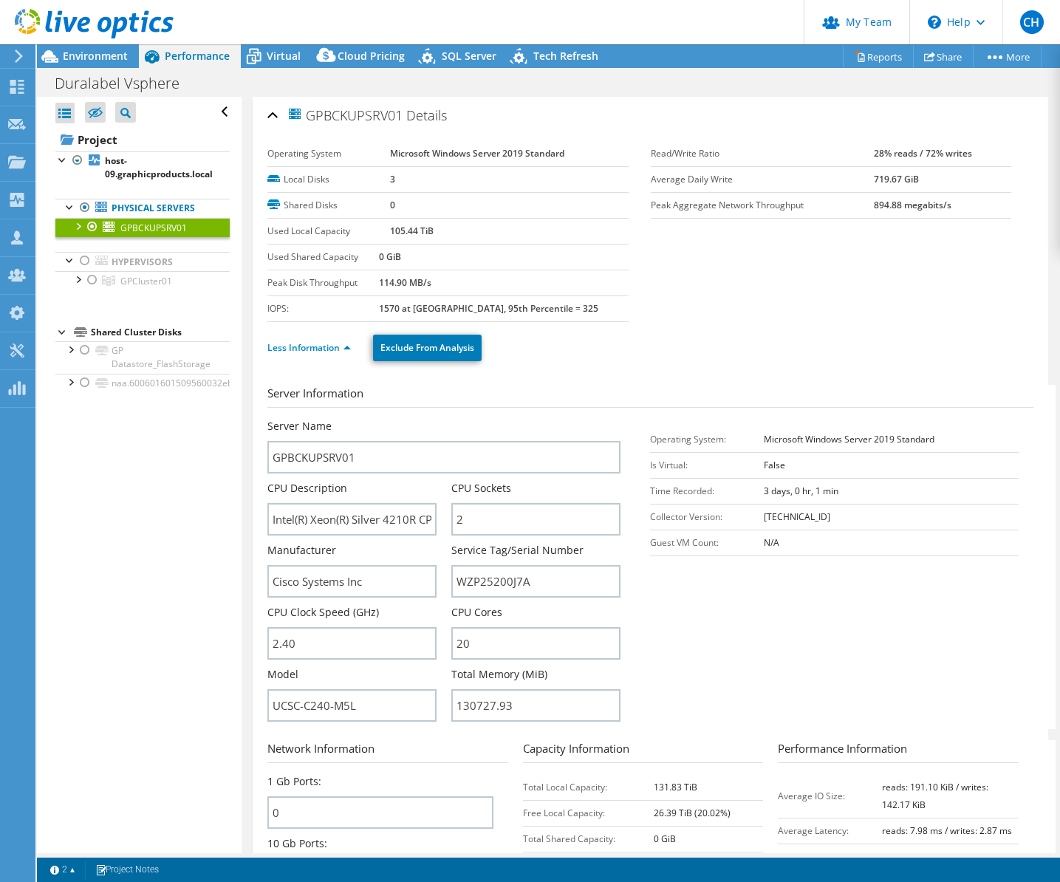
click at [633, 25] on header "CH Partner Team Admin [PERSON_NAME] [EMAIL_ADDRESS][DOMAIN_NAME] redesign My Pr…" at bounding box center [530, 22] width 1060 height 44
click at [88, 59] on span "Environment" at bounding box center [95, 56] width 65 height 14
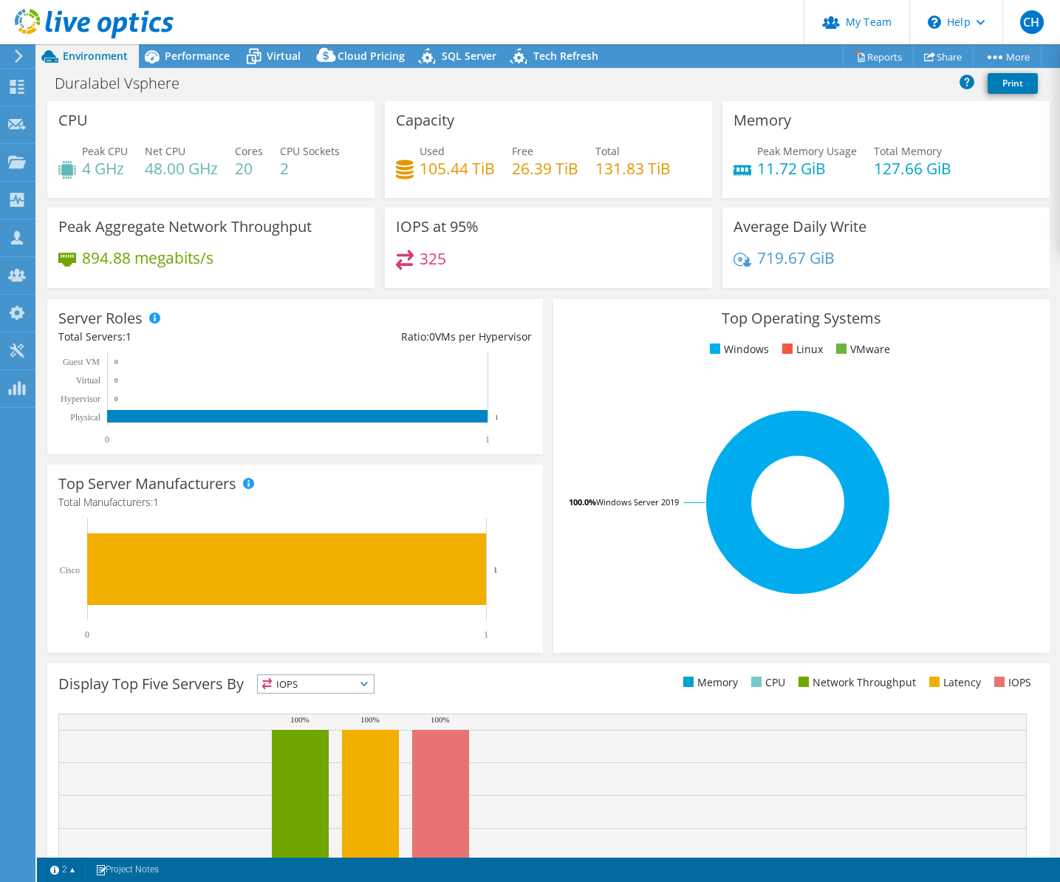
click at [644, 20] on header "CH Partner Team Admin [PERSON_NAME] [EMAIL_ADDRESS][DOMAIN_NAME] redesign My Pr…" at bounding box center [530, 22] width 1060 height 44
click at [481, 35] on header "CH Partner Team Admin [PERSON_NAME] [EMAIL_ADDRESS][DOMAIN_NAME] redesign My Pr…" at bounding box center [530, 22] width 1060 height 44
click at [10, 91] on icon at bounding box center [17, 87] width 18 height 14
